Goal: Task Accomplishment & Management: Manage account settings

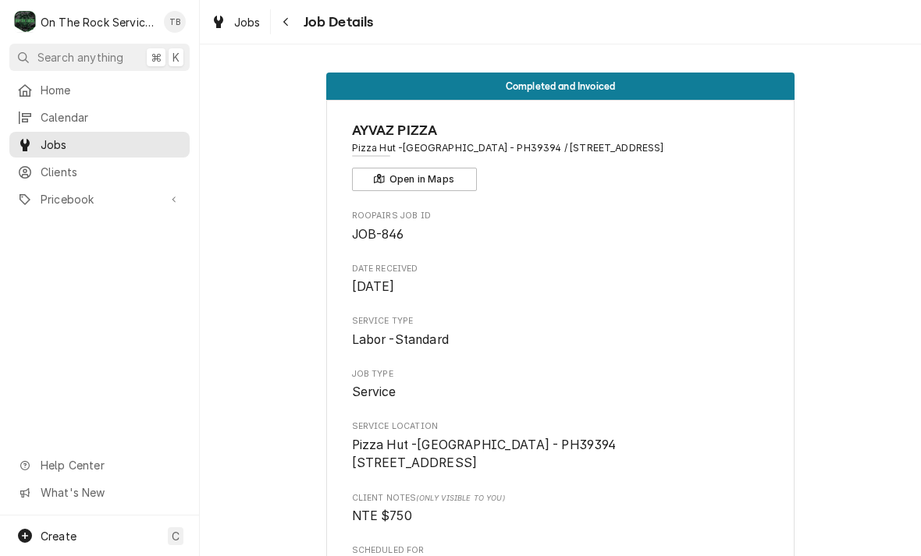
click at [314, 34] on div "Jobs Job Details" at bounding box center [560, 22] width 721 height 44
click at [323, 24] on span "Job Details" at bounding box center [336, 22] width 75 height 21
click at [315, 27] on span "Job Details" at bounding box center [336, 22] width 75 height 21
click at [292, 30] on button "Navigate back" at bounding box center [286, 21] width 25 height 25
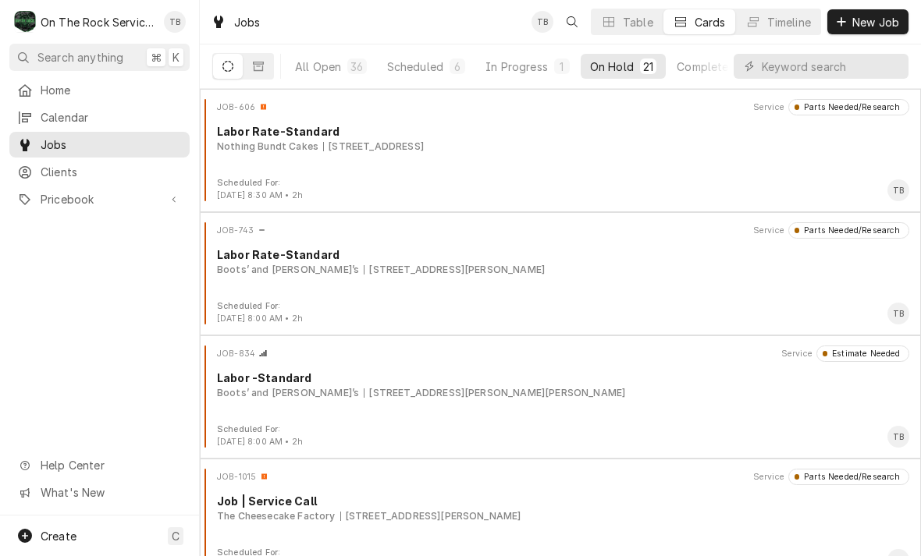
click at [511, 70] on div "In Progress" at bounding box center [516, 67] width 62 height 16
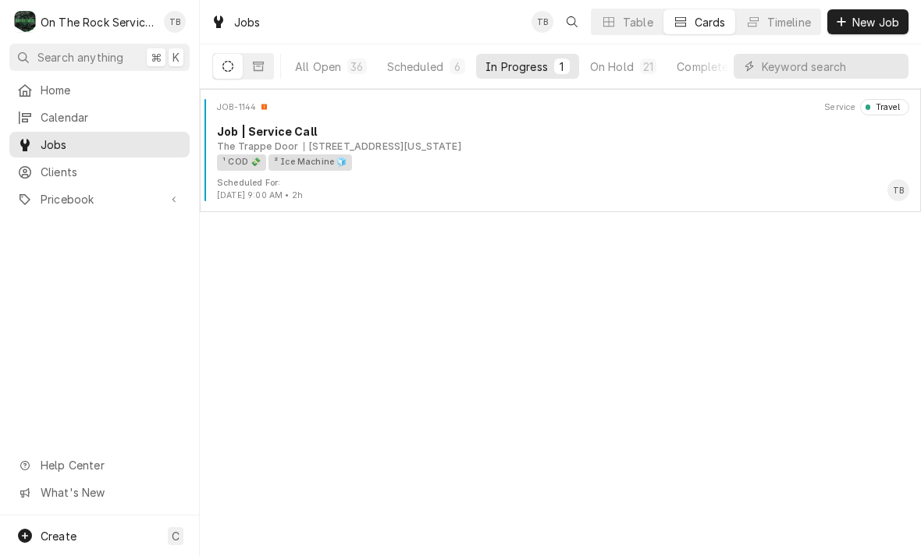
click at [430, 163] on div "¹ COD 💸 ² Ice Machine 🧊" at bounding box center [557, 163] width 681 height 16
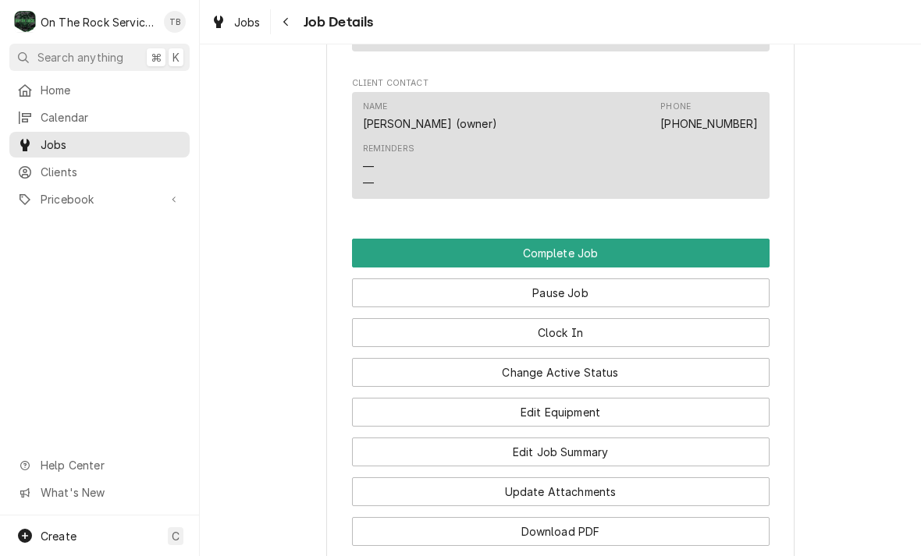
scroll to position [1847, 0]
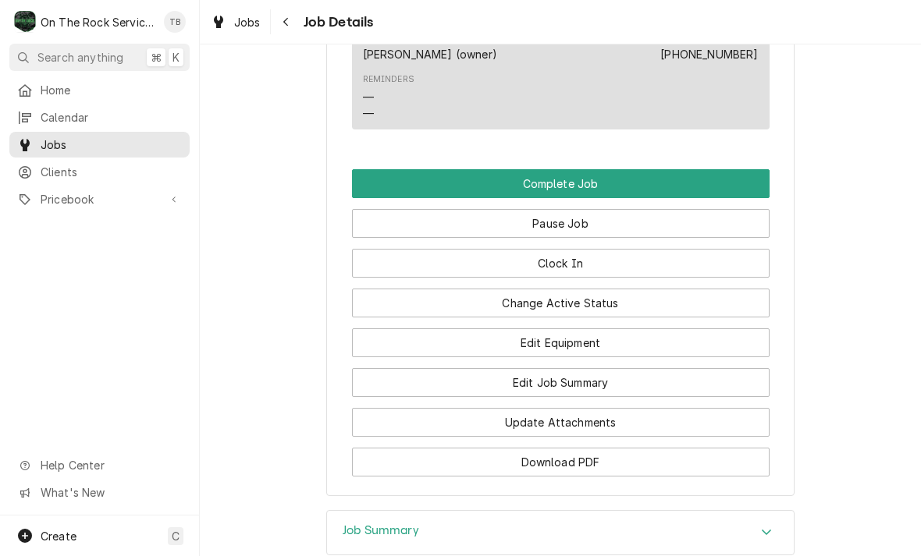
click at [583, 300] on button "Change Active Status" at bounding box center [561, 303] width 418 height 29
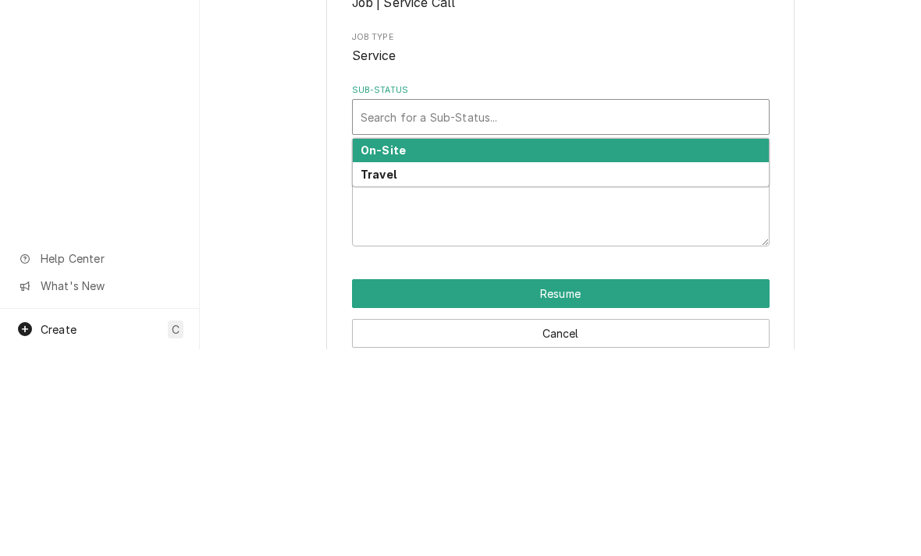
click at [434, 346] on div "On-Site" at bounding box center [561, 358] width 416 height 24
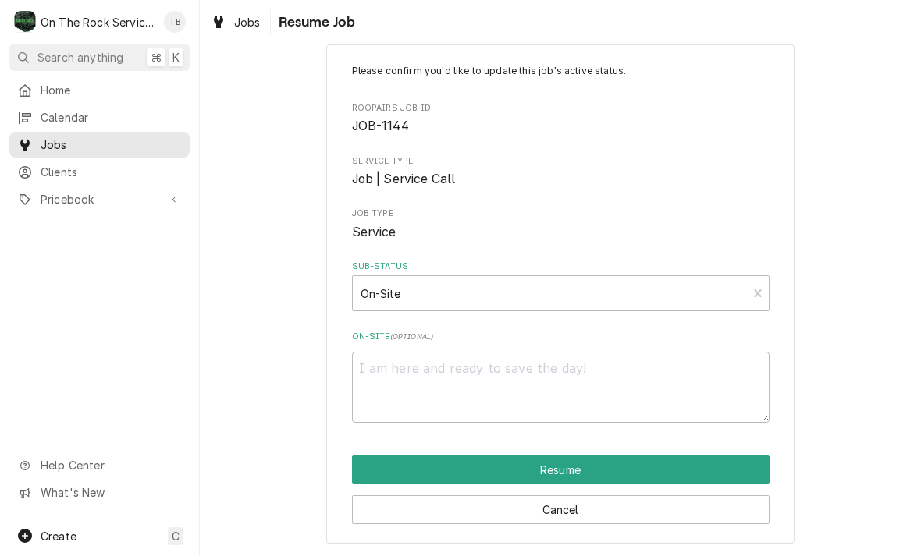
scroll to position [30, 0]
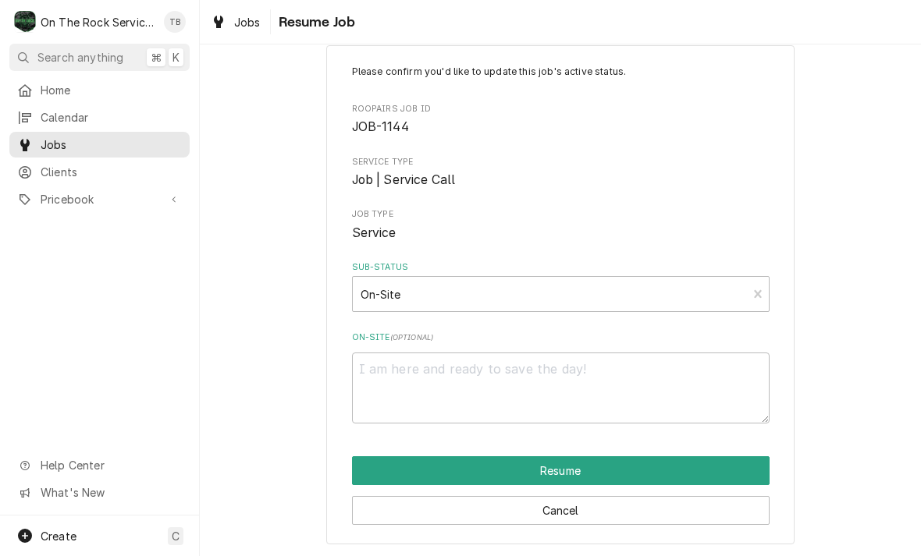
click at [563, 470] on button "Resume" at bounding box center [561, 471] width 418 height 29
type textarea "x"
